Goal: Transaction & Acquisition: Purchase product/service

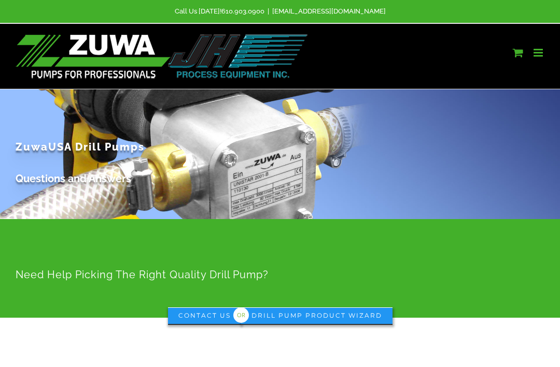
click at [538, 52] on link "Toggle mobile menu" at bounding box center [538, 52] width 11 height 11
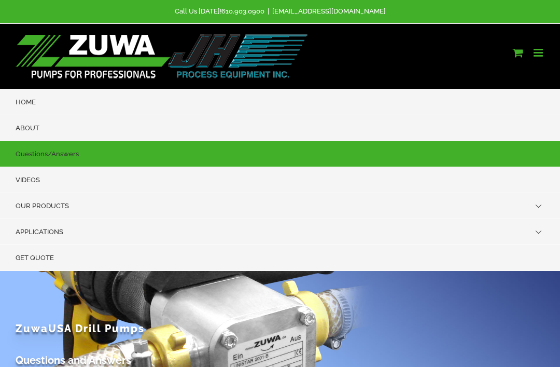
click at [71, 193] on link "OUR PRODUCTS" at bounding box center [280, 206] width 560 height 26
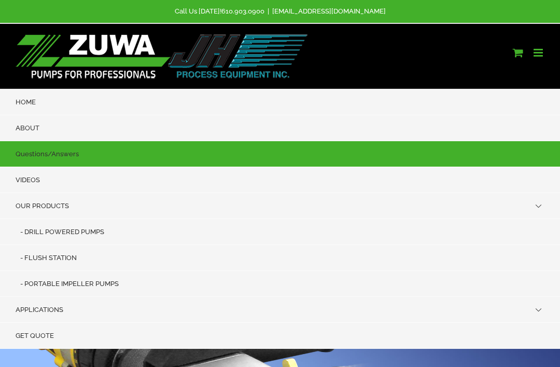
click at [91, 228] on span "DRILL POWERED PUMPS" at bounding box center [64, 232] width 80 height 8
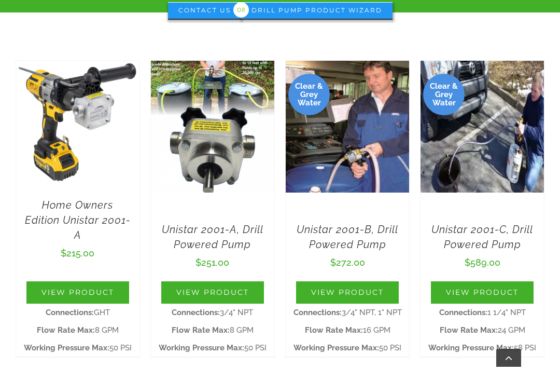
scroll to position [307, 0]
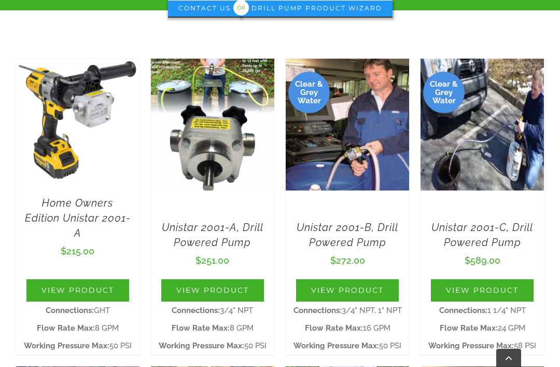
click at [90, 279] on link "View Product" at bounding box center [77, 290] width 103 height 22
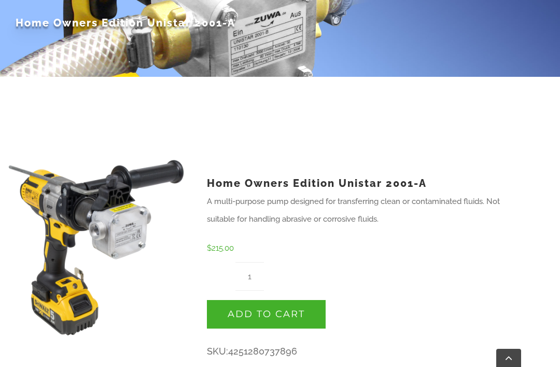
scroll to position [122, 0]
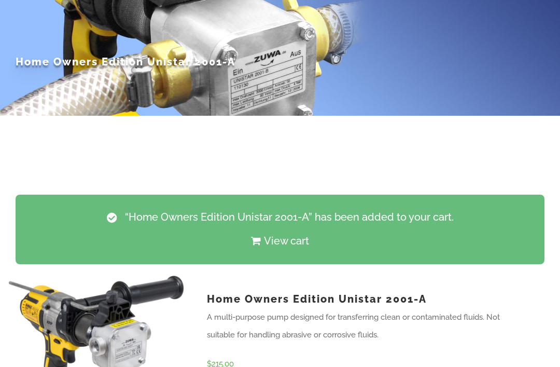
scroll to position [103, 0]
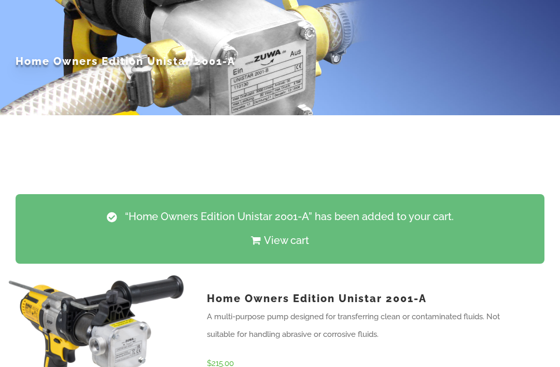
click at [284, 229] on link "View cart" at bounding box center [279, 241] width 507 height 24
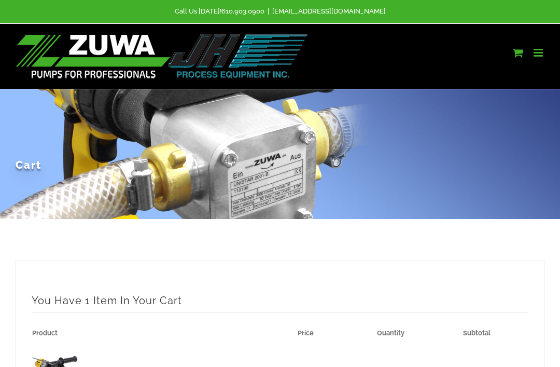
click at [541, 56] on link "Toggle mobile menu" at bounding box center [538, 52] width 11 height 11
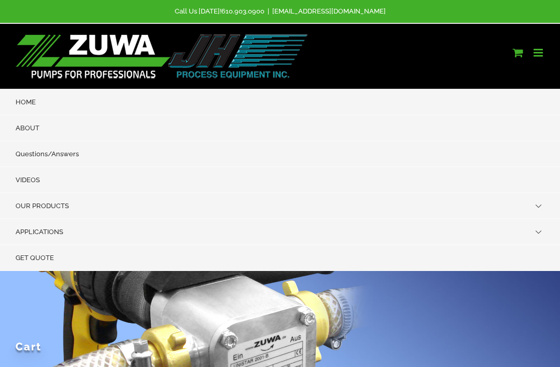
click at [64, 202] on span "OUR PRODUCTS" at bounding box center [42, 206] width 53 height 8
